Goal: Navigation & Orientation: Find specific page/section

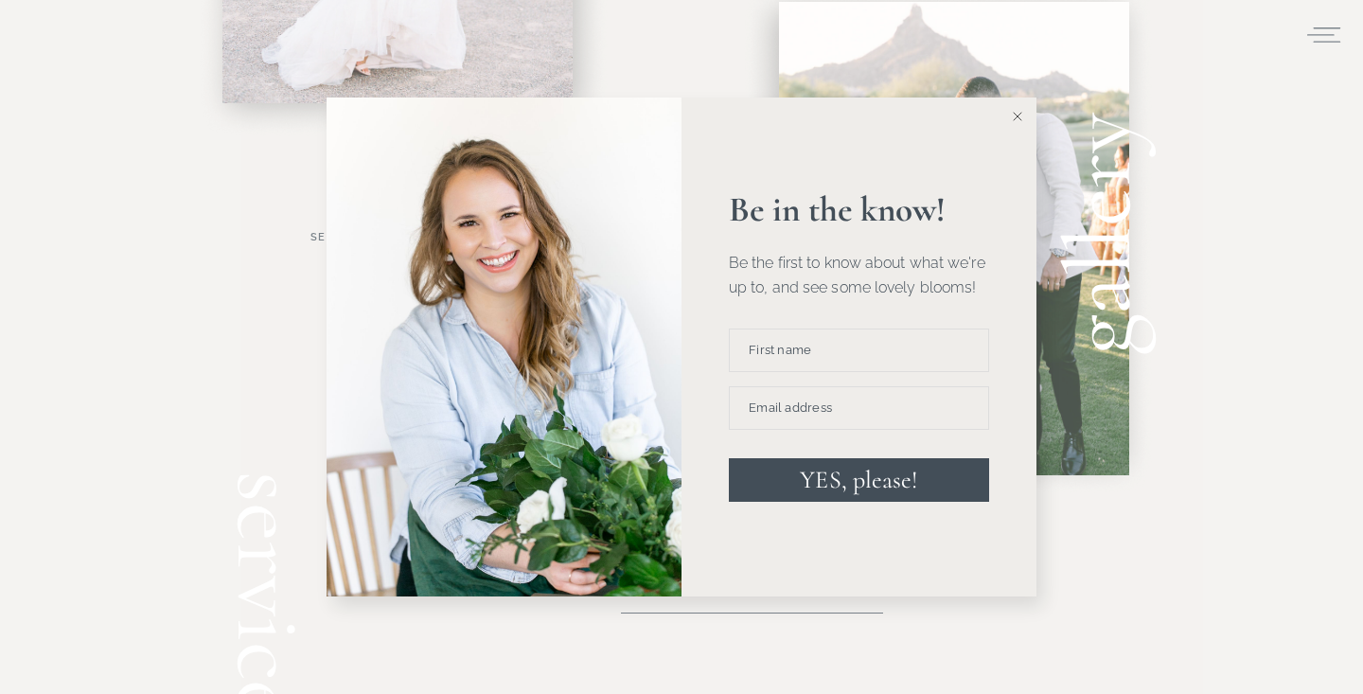
scroll to position [1741, 0]
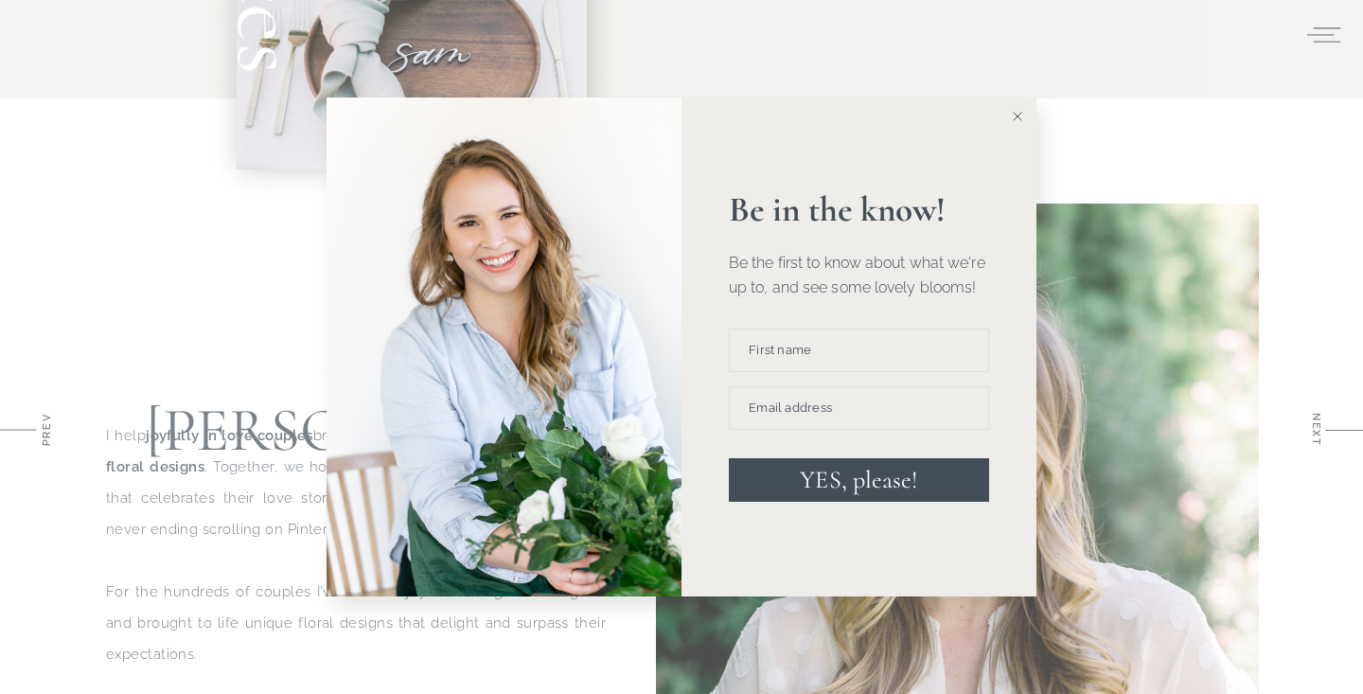
click at [1011, 114] on button at bounding box center [1018, 117] width 38 height 38
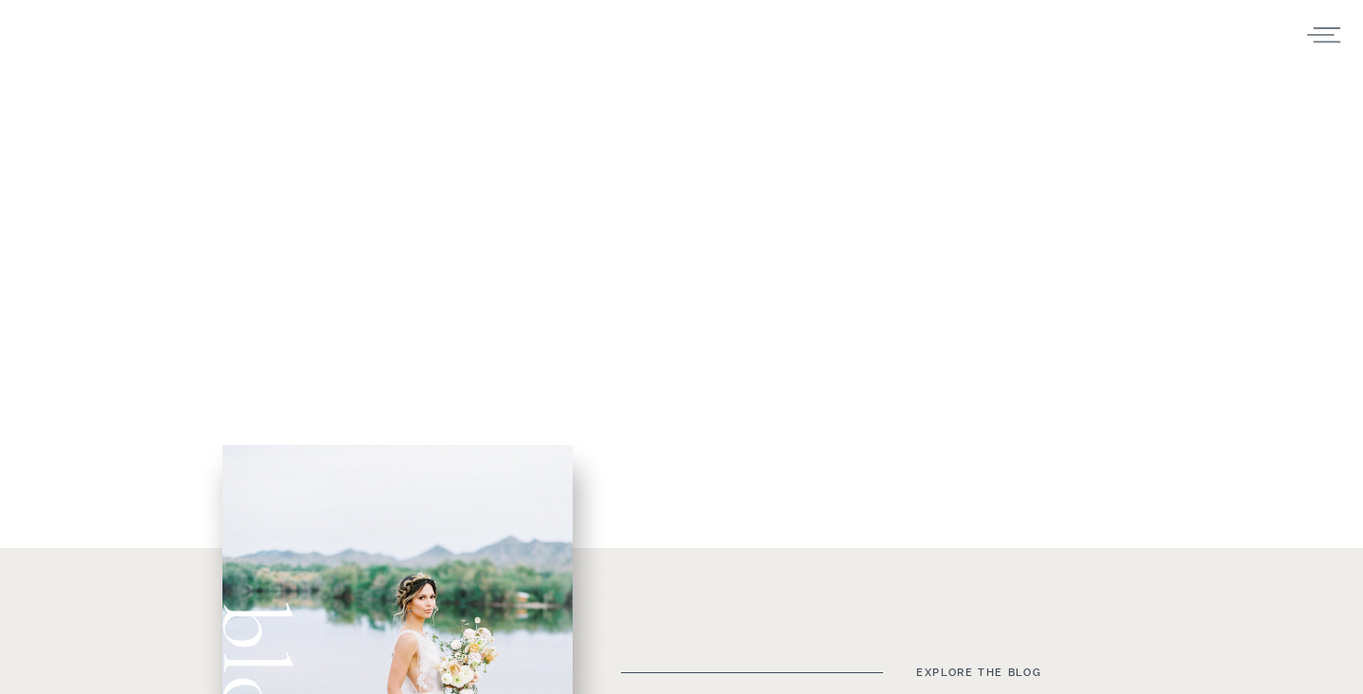
scroll to position [0, 0]
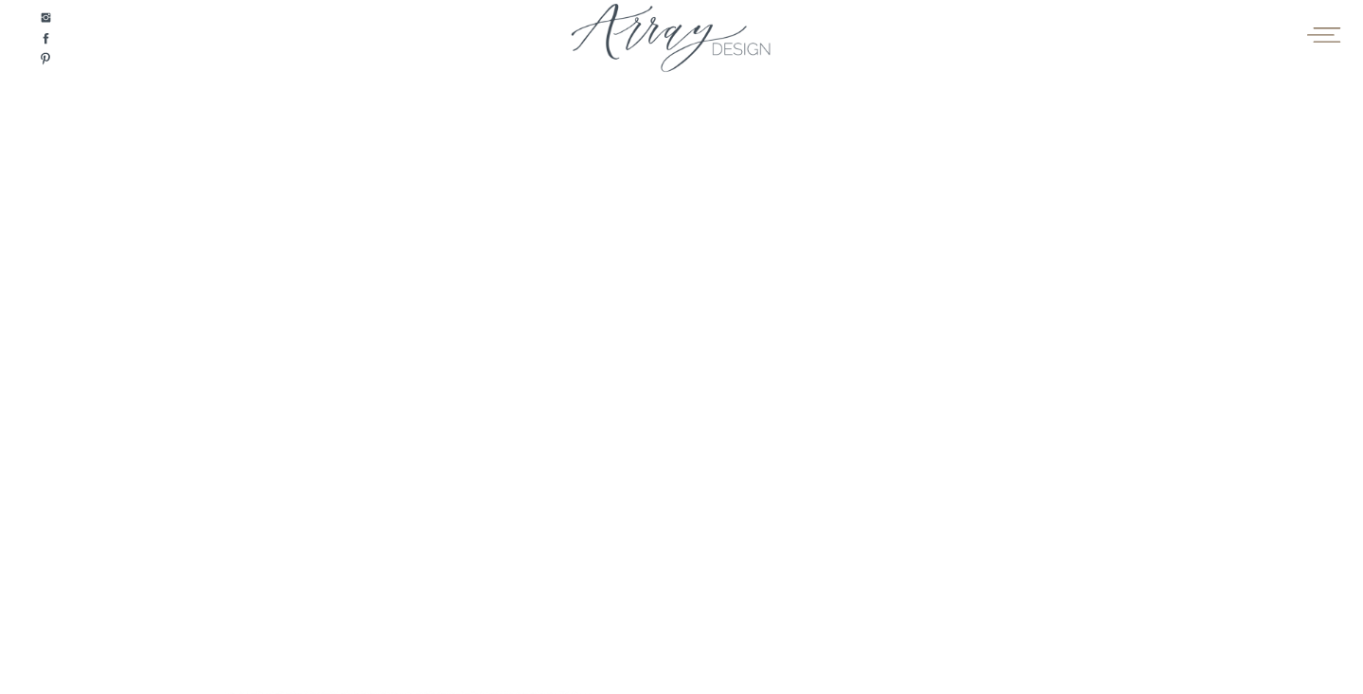
click at [1322, 40] on icon at bounding box center [1323, 34] width 37 height 28
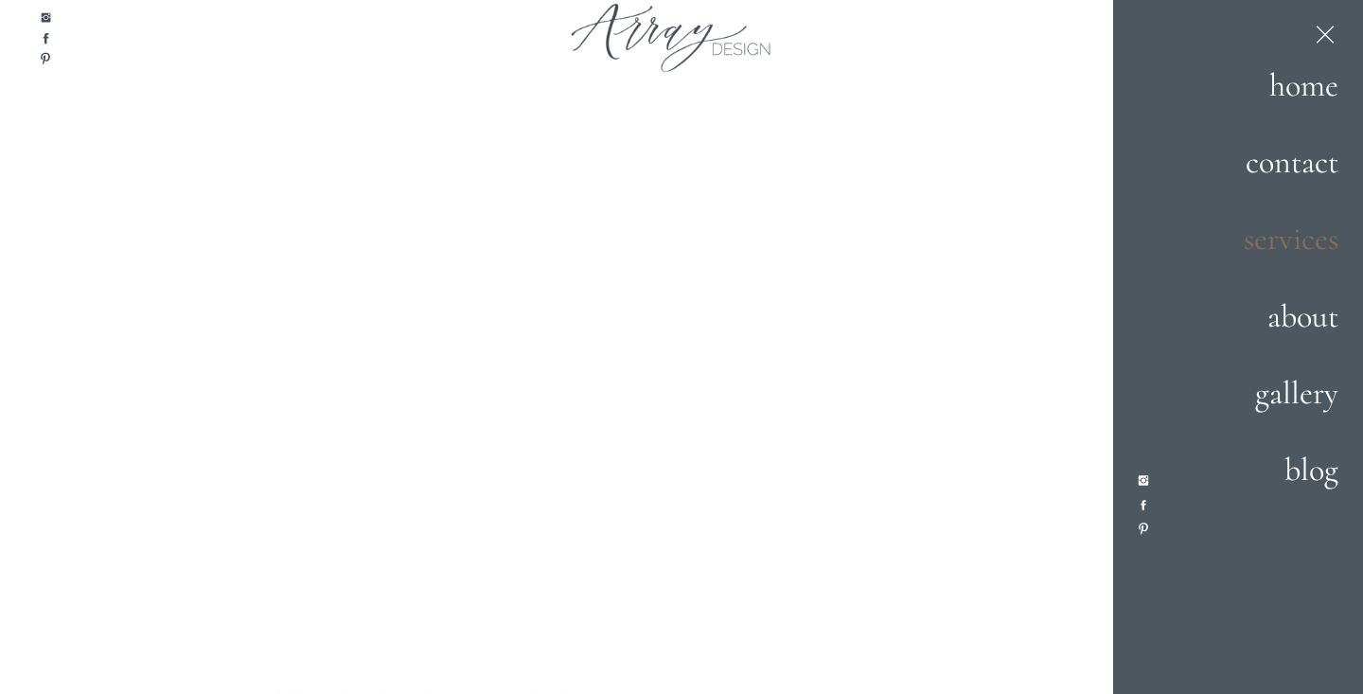
click at [1274, 241] on h2 "services" at bounding box center [1272, 239] width 133 height 51
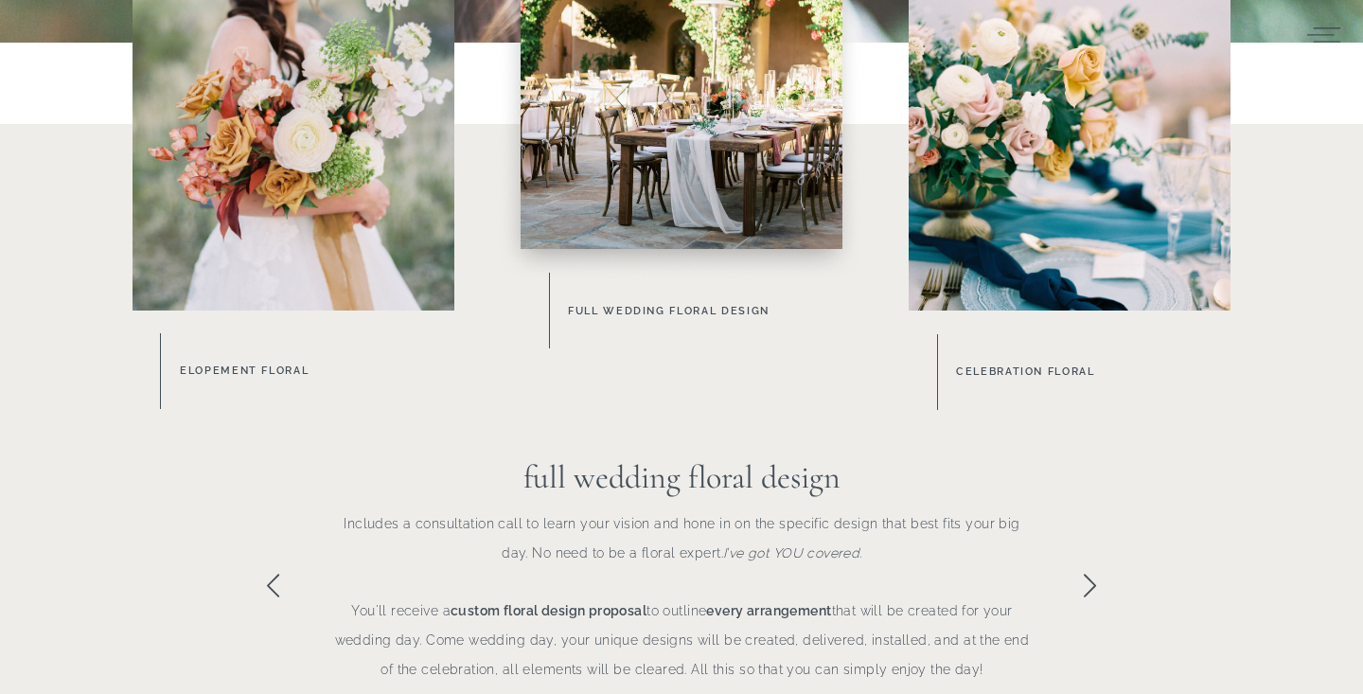
scroll to position [743, 0]
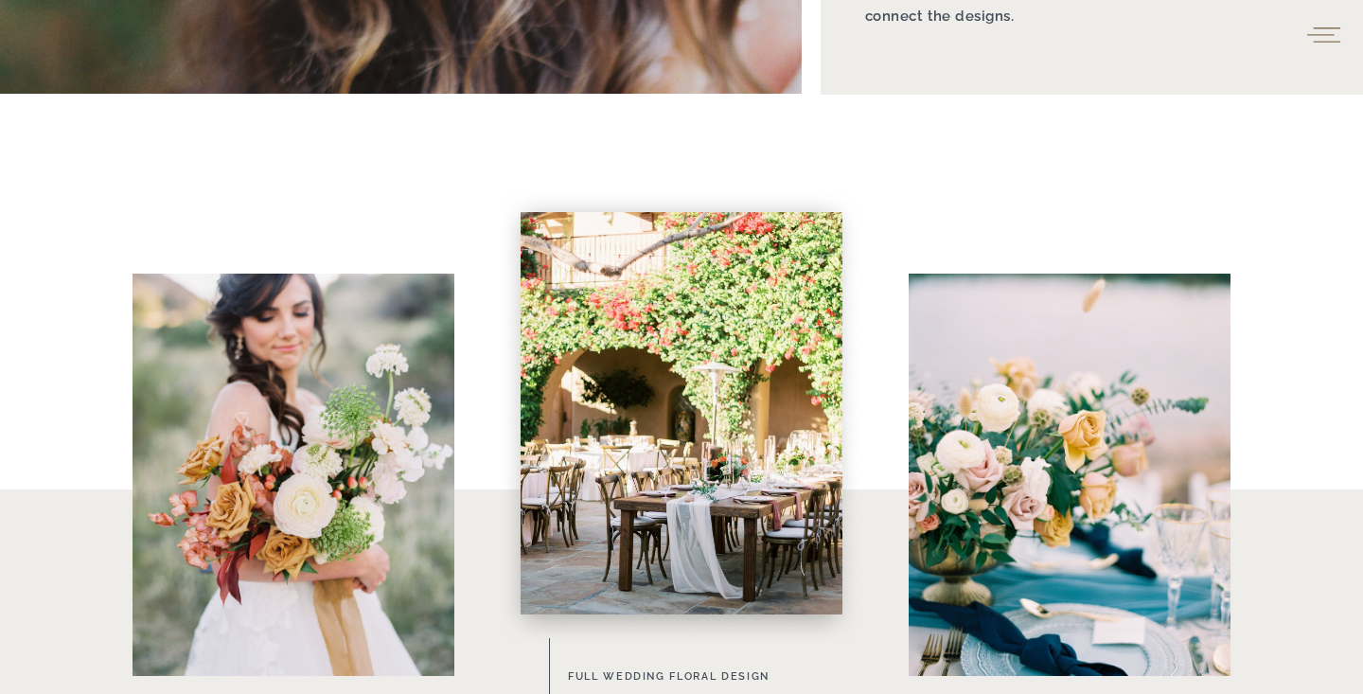
click at [1318, 36] on icon at bounding box center [1323, 34] width 37 height 28
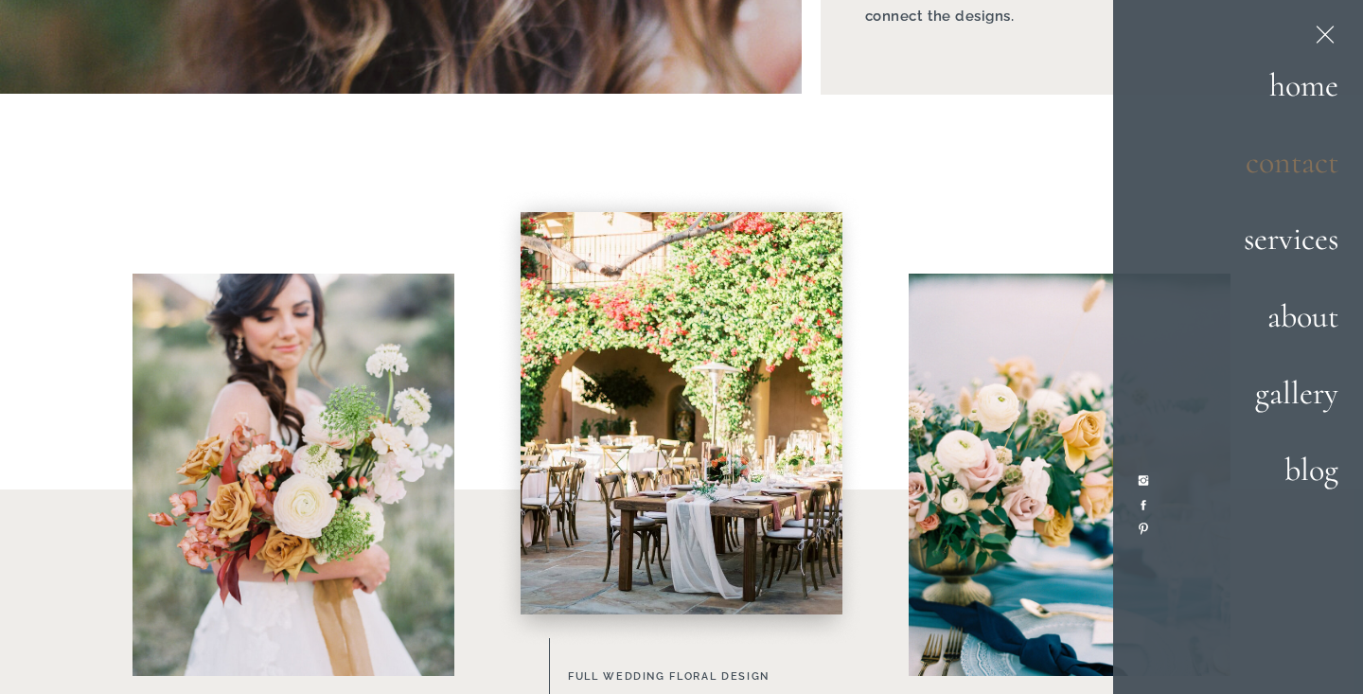
click at [1308, 161] on h2 "contact" at bounding box center [1272, 162] width 133 height 51
